Goal: Check status

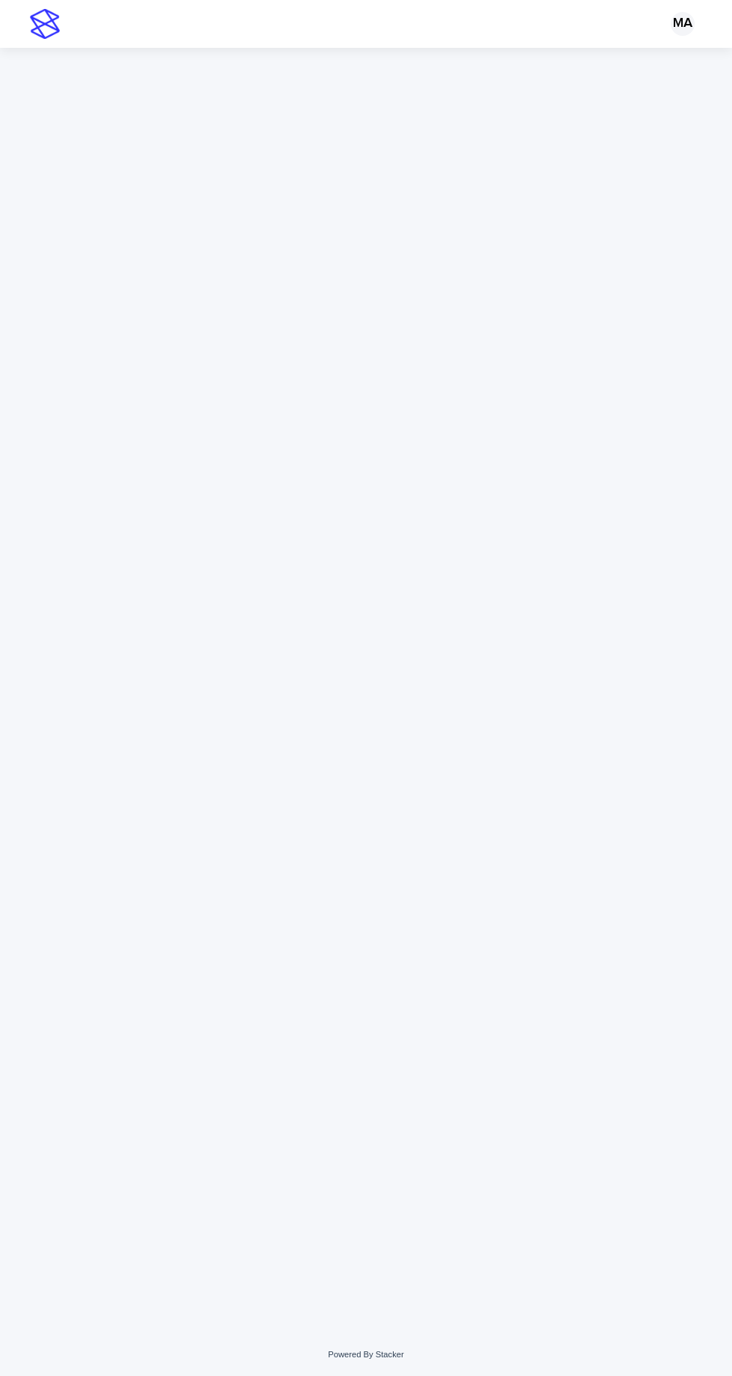
scroll to position [47, 0]
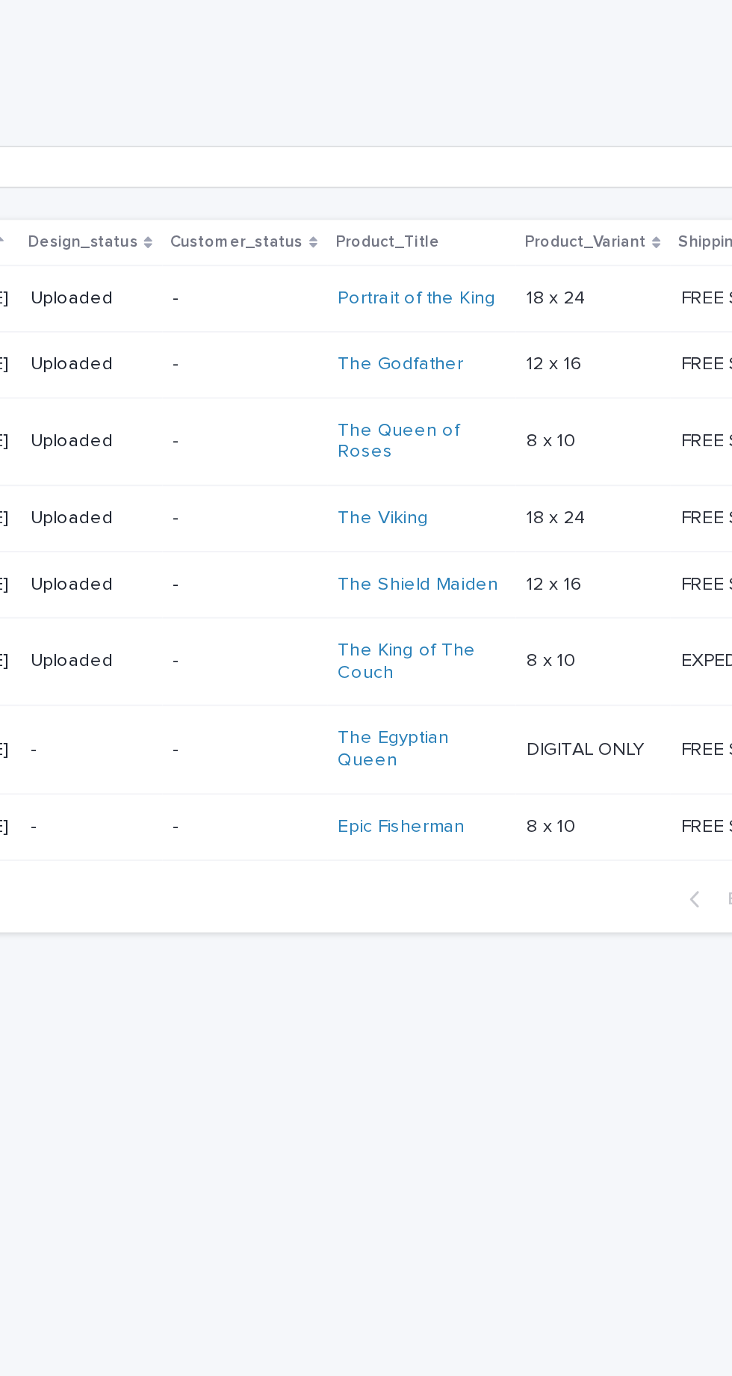
click at [487, 347] on link "Portrait of the King" at bounding box center [449, 353] width 89 height 13
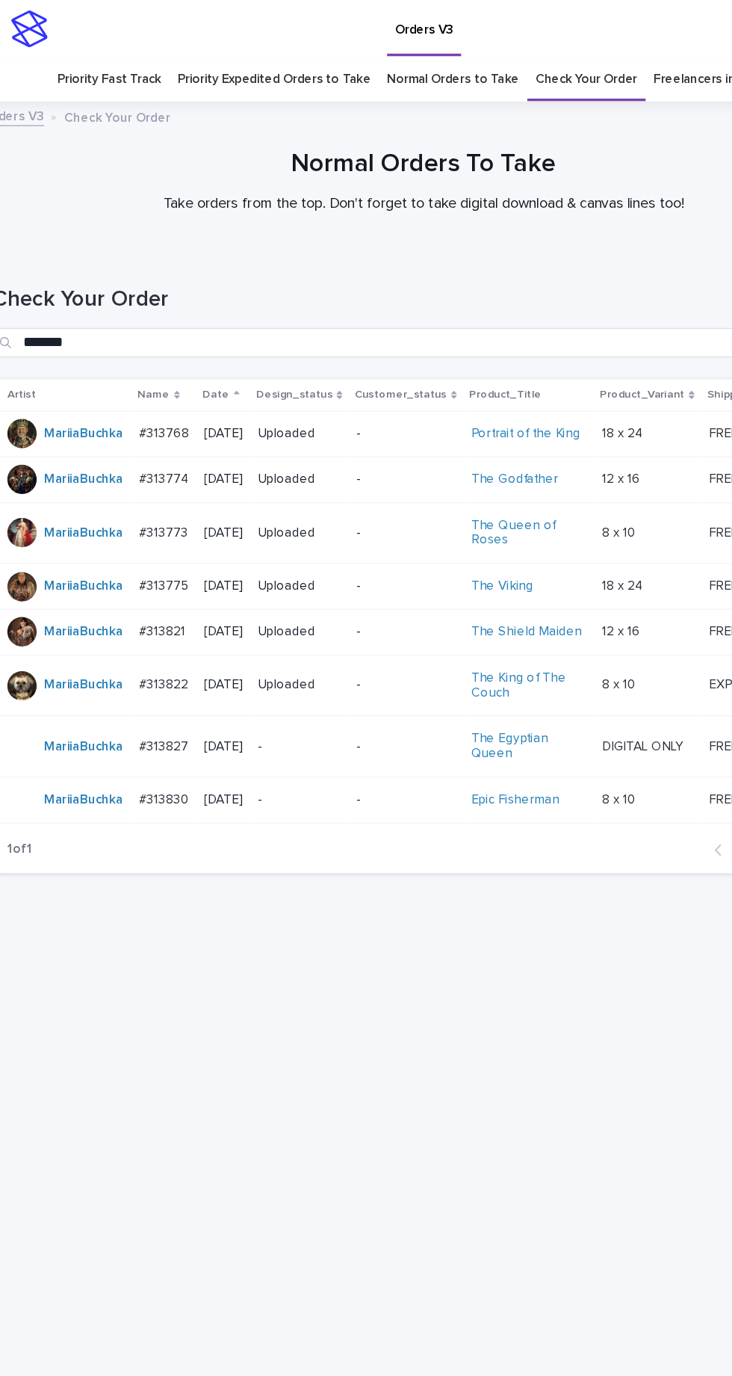
click at [371, 347] on p "-" at bounding box center [352, 353] width 81 height 13
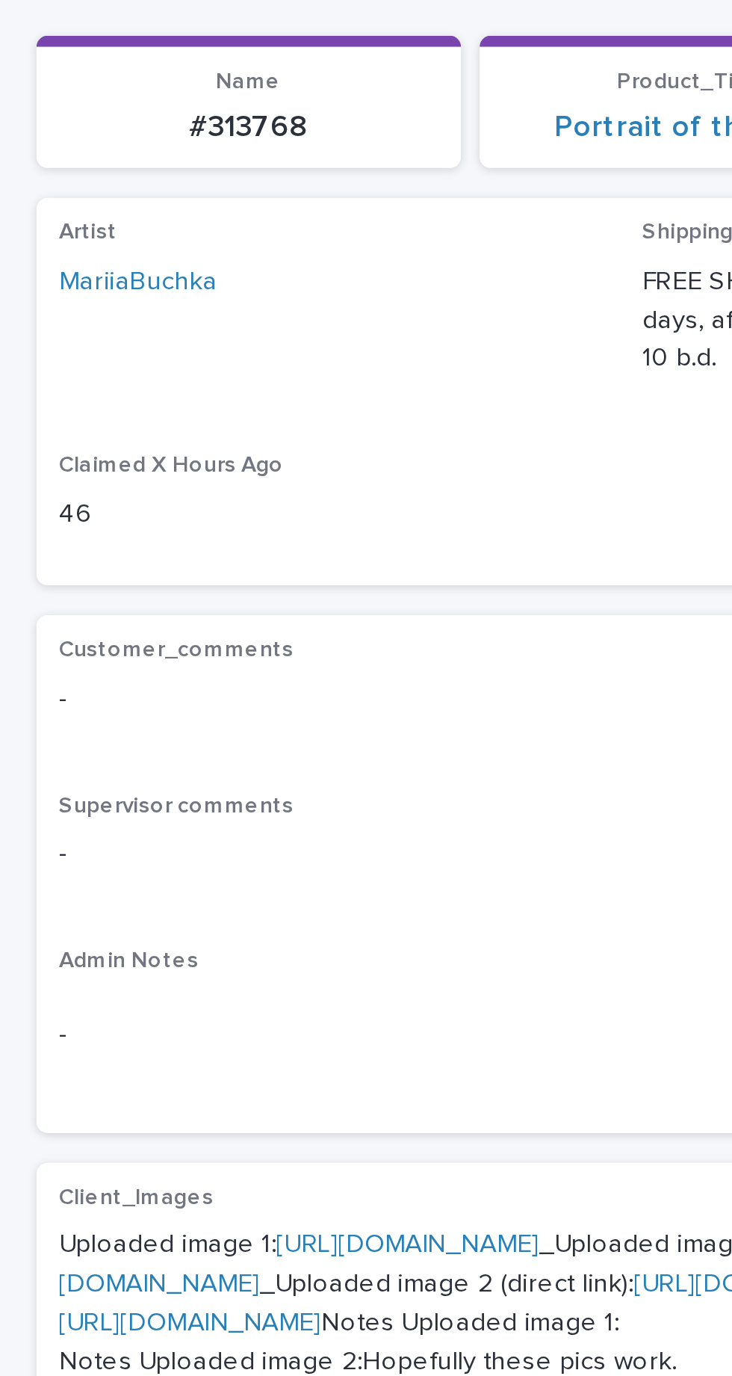
scroll to position [3, 0]
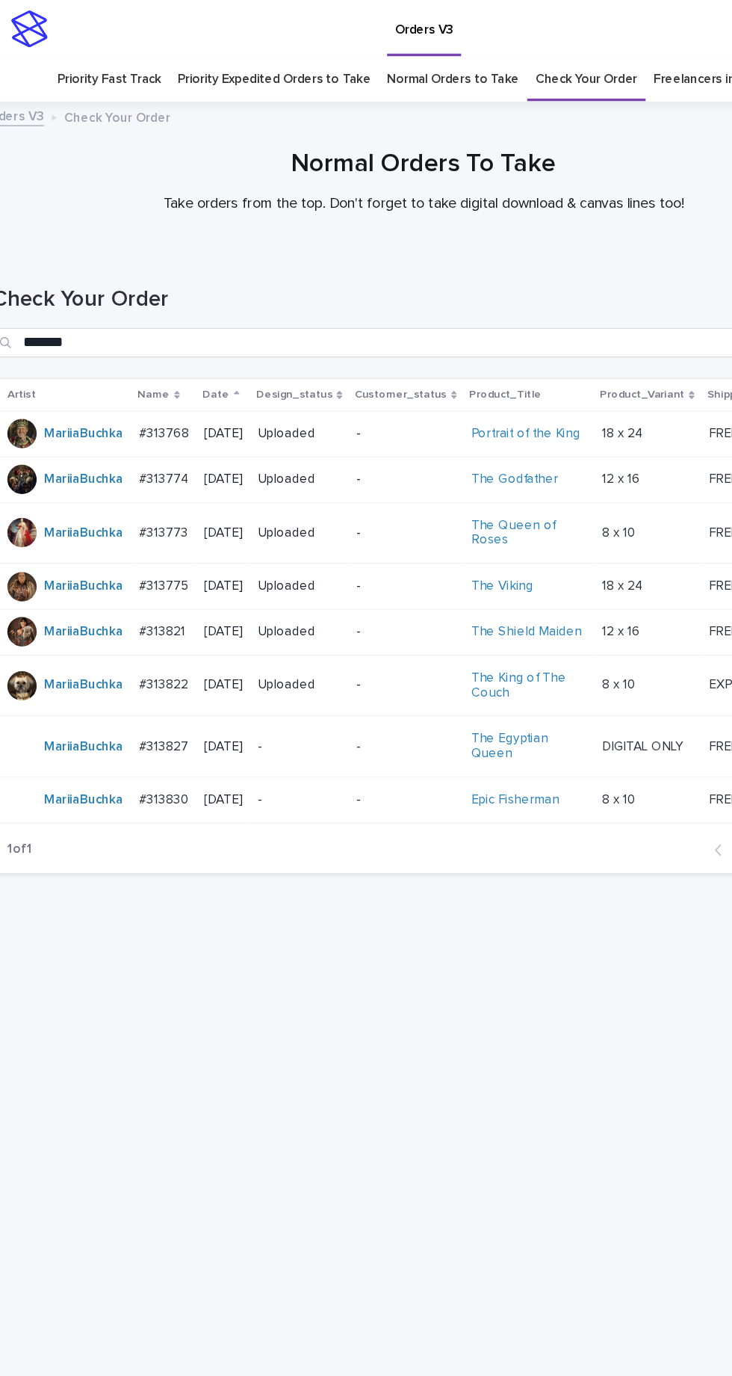
click at [288, 646] on p "-" at bounding box center [265, 652] width 69 height 13
